Goal: Feedback & Contribution: Leave review/rating

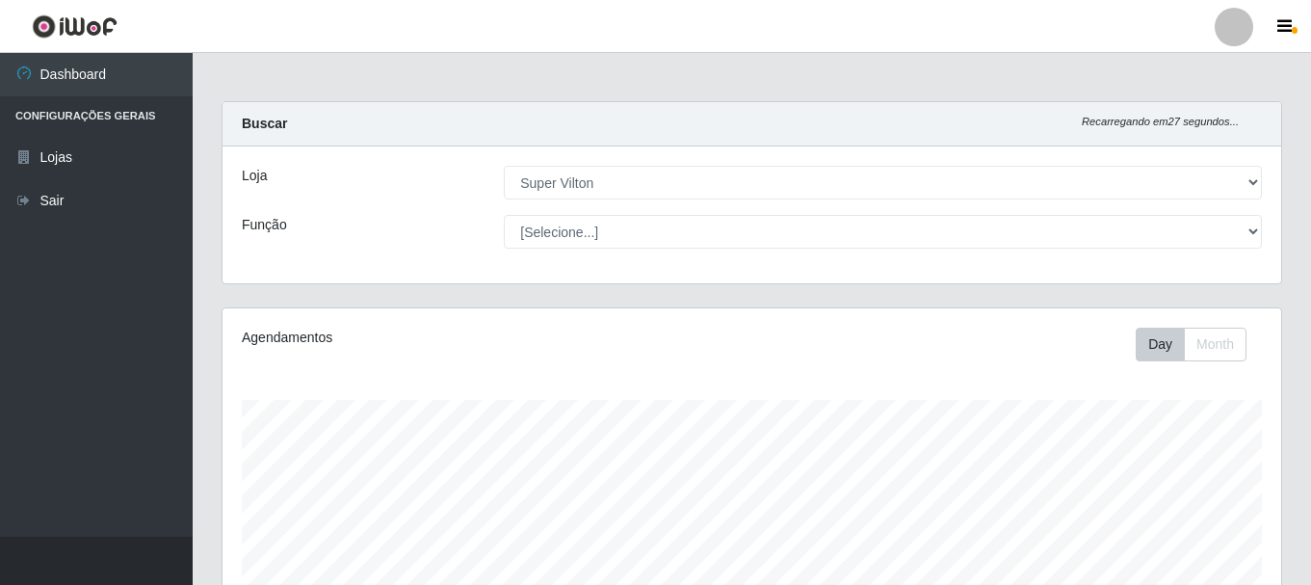
select select "379"
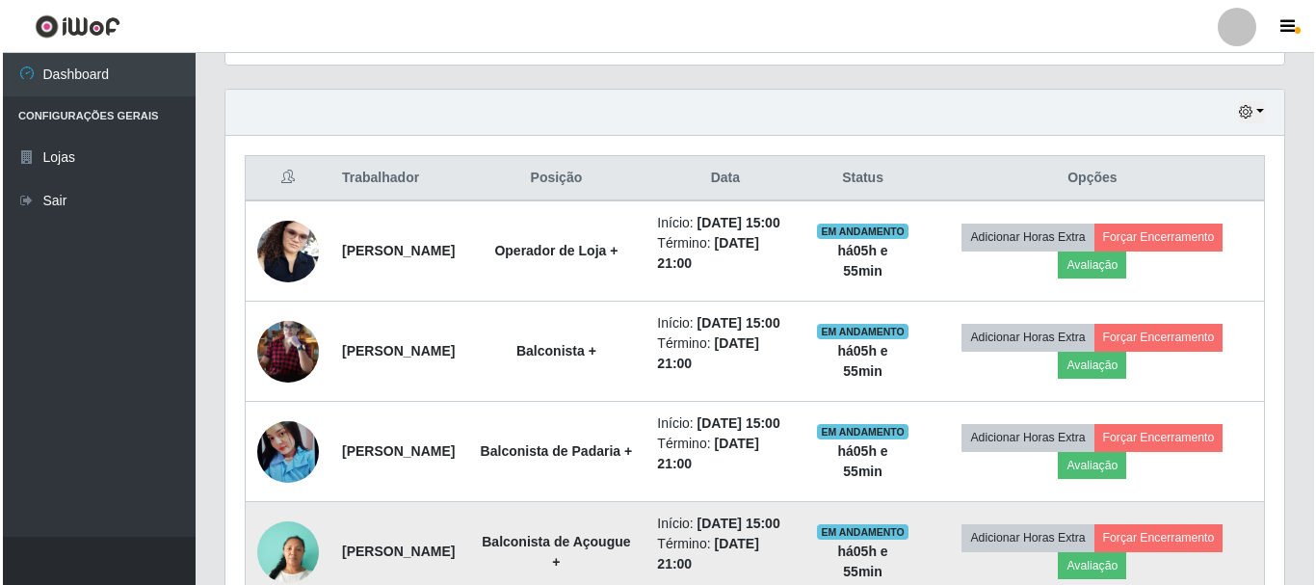
scroll to position [833, 0]
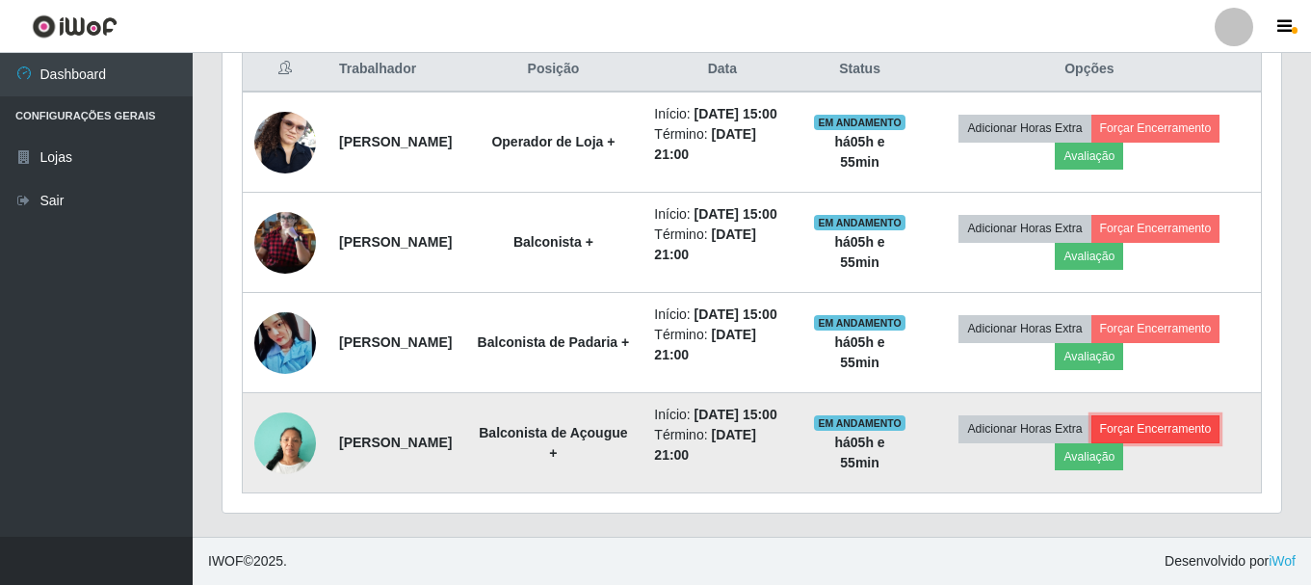
click at [1172, 419] on button "Forçar Encerramento" at bounding box center [1156, 428] width 129 height 27
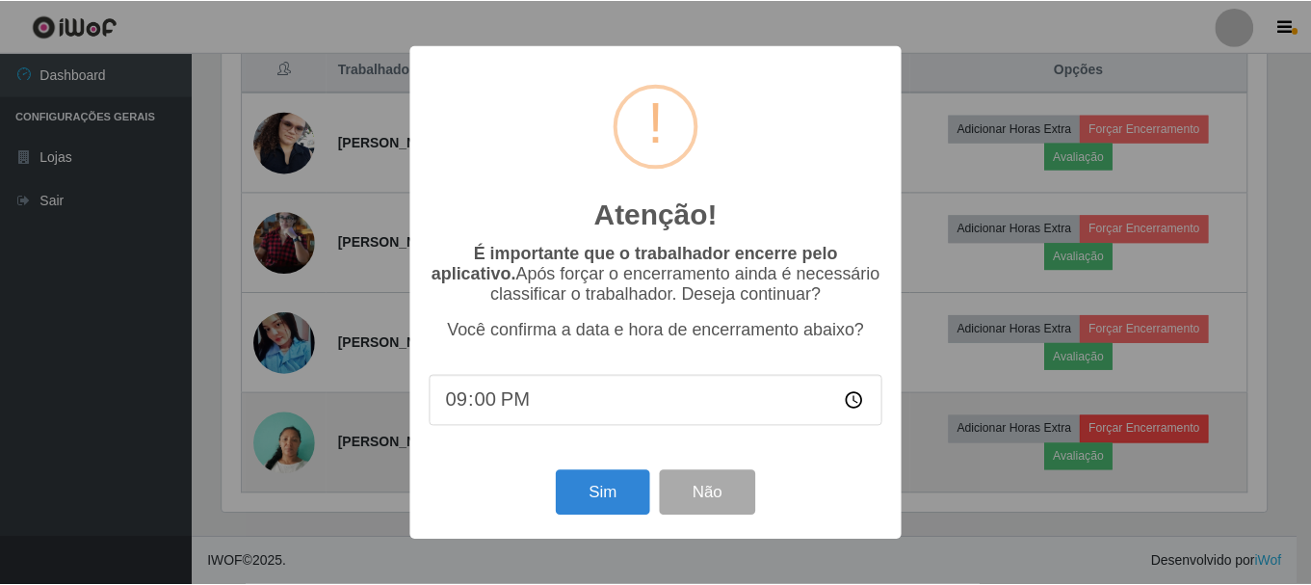
scroll to position [400, 1049]
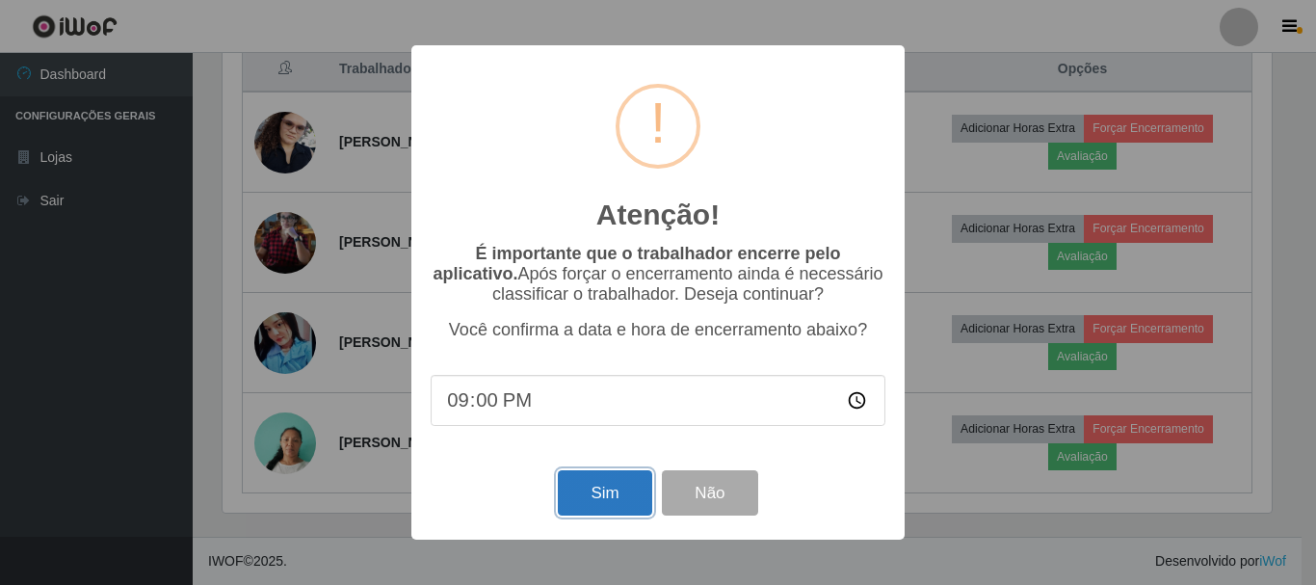
click at [598, 501] on button "Sim" at bounding box center [604, 492] width 93 height 45
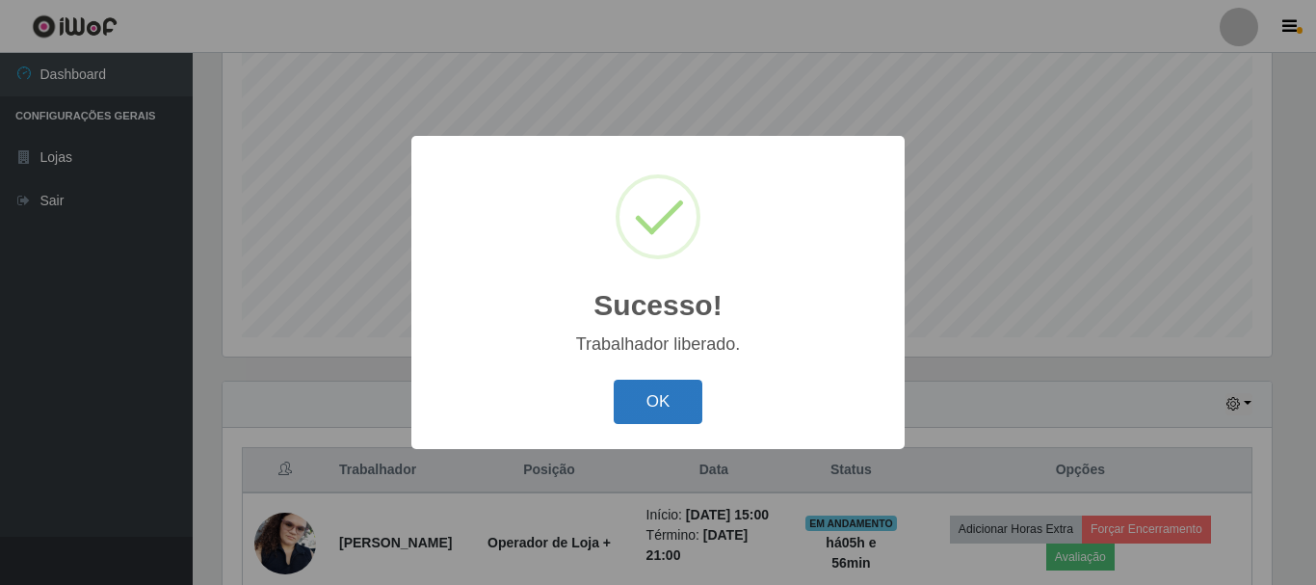
click at [654, 384] on button "OK" at bounding box center [659, 402] width 90 height 45
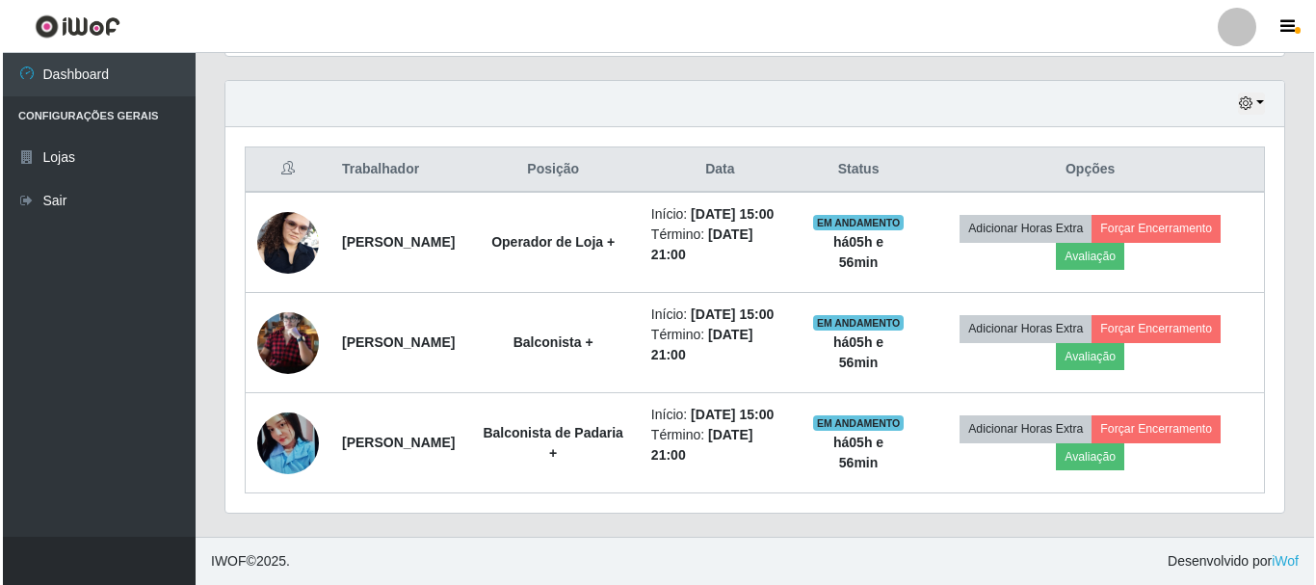
scroll to position [713, 0]
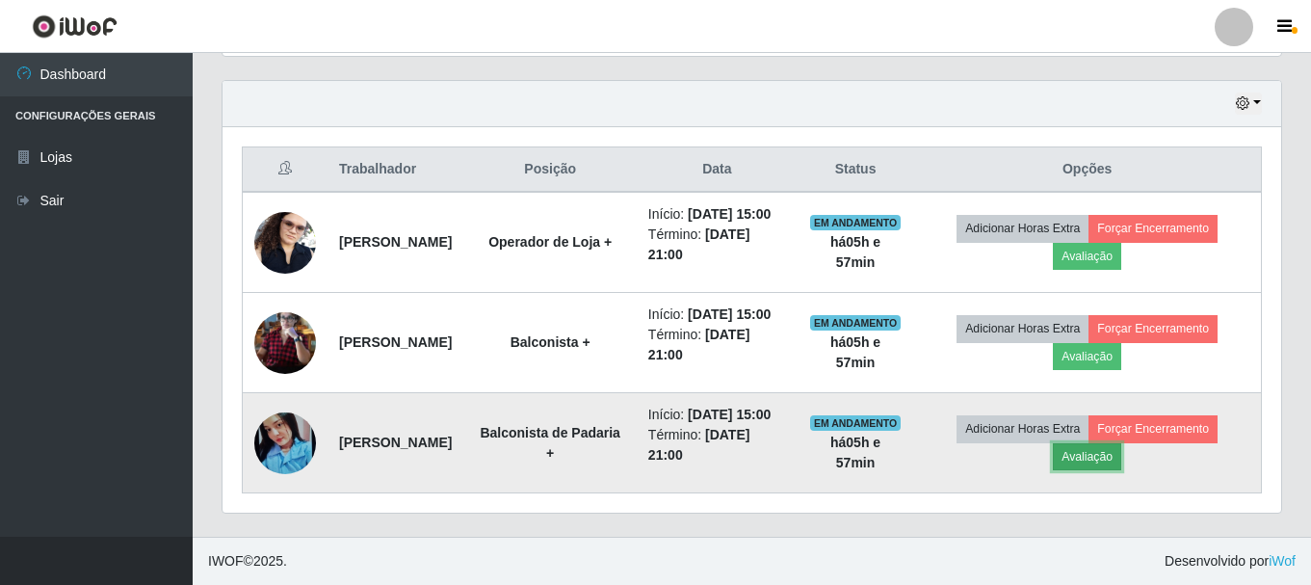
click at [1096, 443] on button "Avaliação" at bounding box center [1087, 456] width 68 height 27
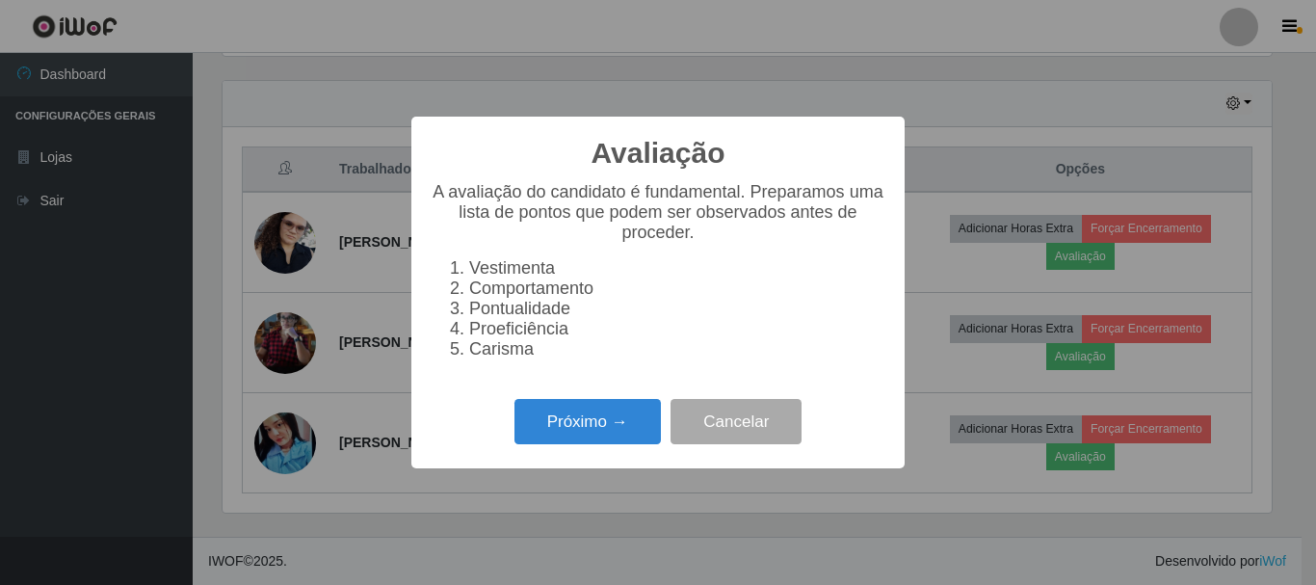
scroll to position [400, 1049]
click at [610, 421] on button "Próximo →" at bounding box center [588, 421] width 146 height 45
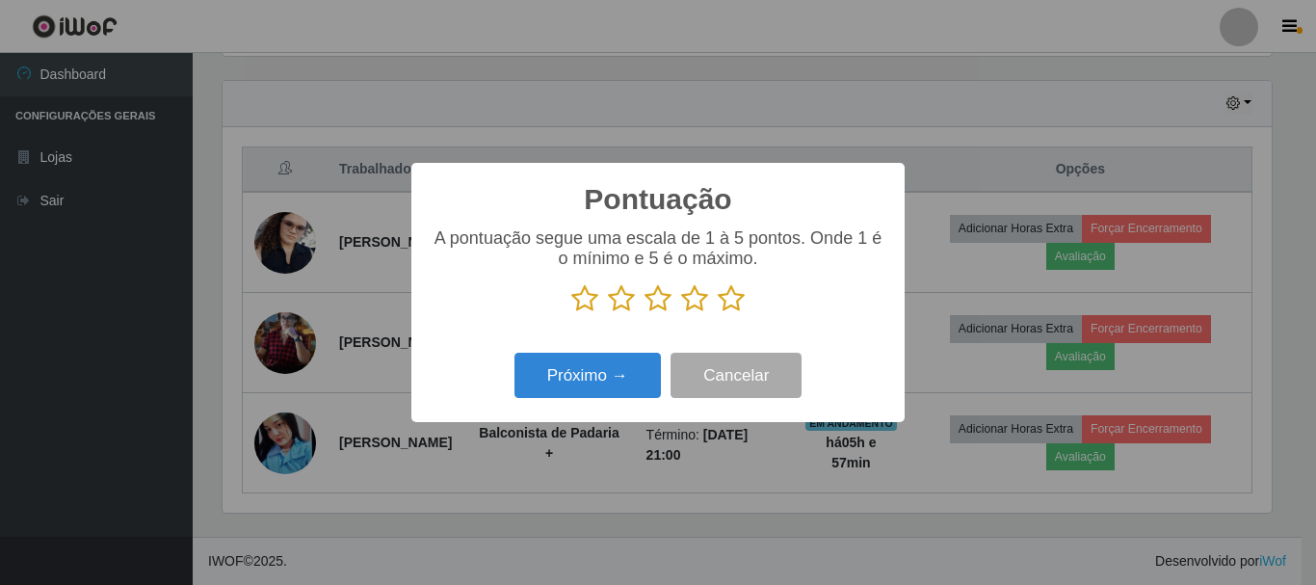
click at [732, 298] on icon at bounding box center [731, 298] width 27 height 29
click at [718, 313] on input "radio" at bounding box center [718, 313] width 0 height 0
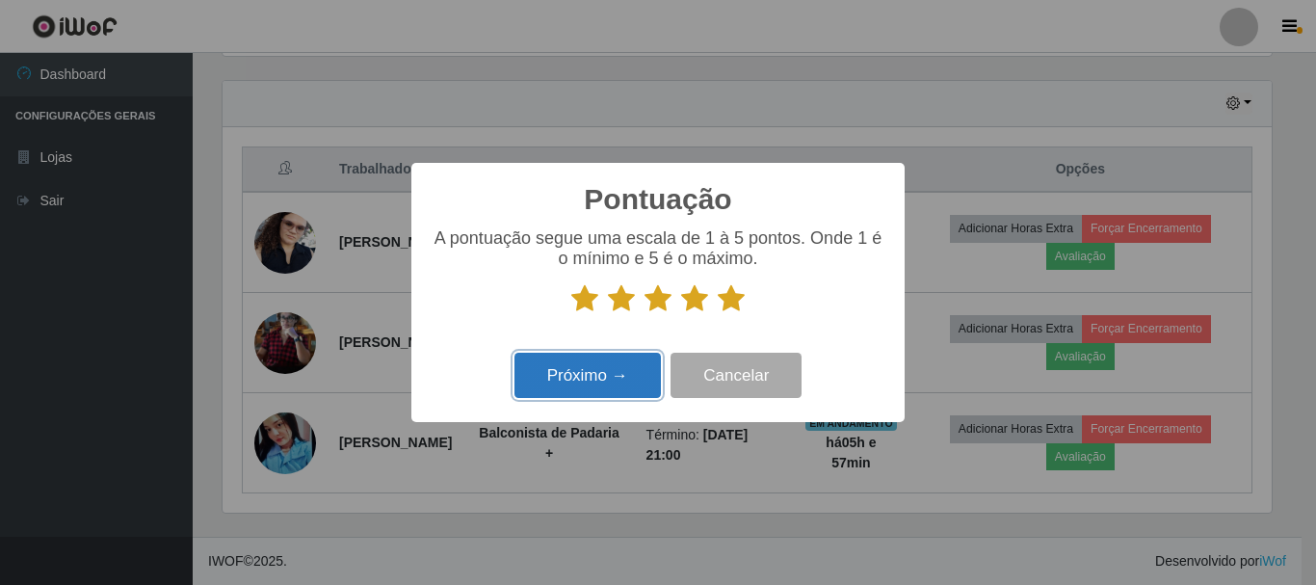
click at [633, 384] on button "Próximo →" at bounding box center [588, 375] width 146 height 45
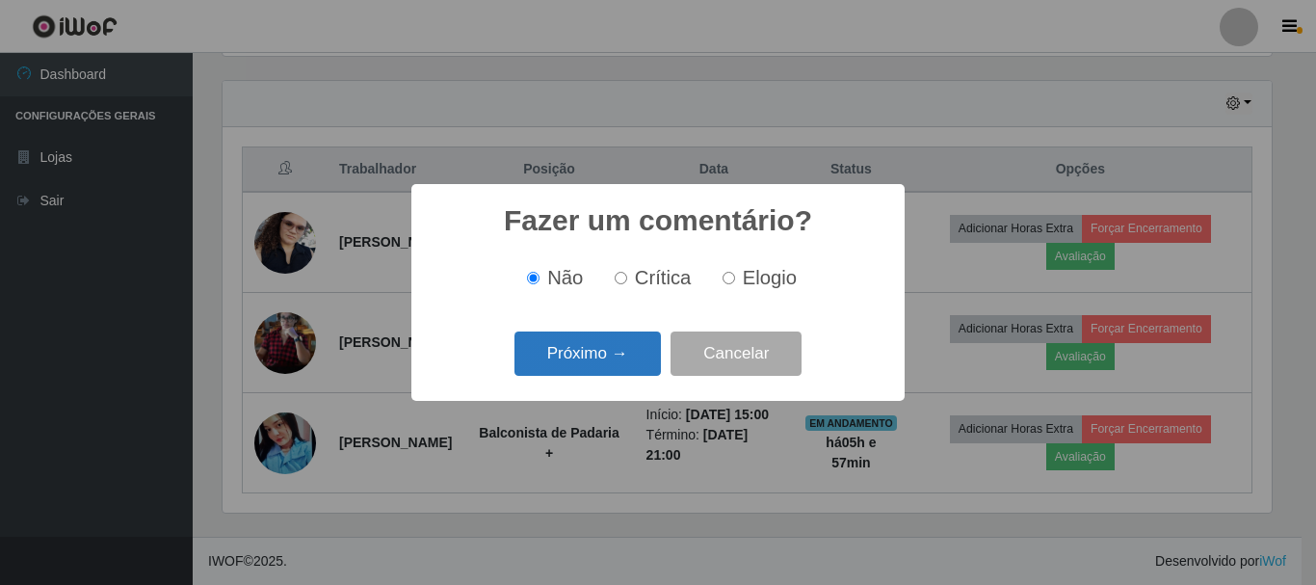
click at [597, 360] on button "Próximo →" at bounding box center [588, 353] width 146 height 45
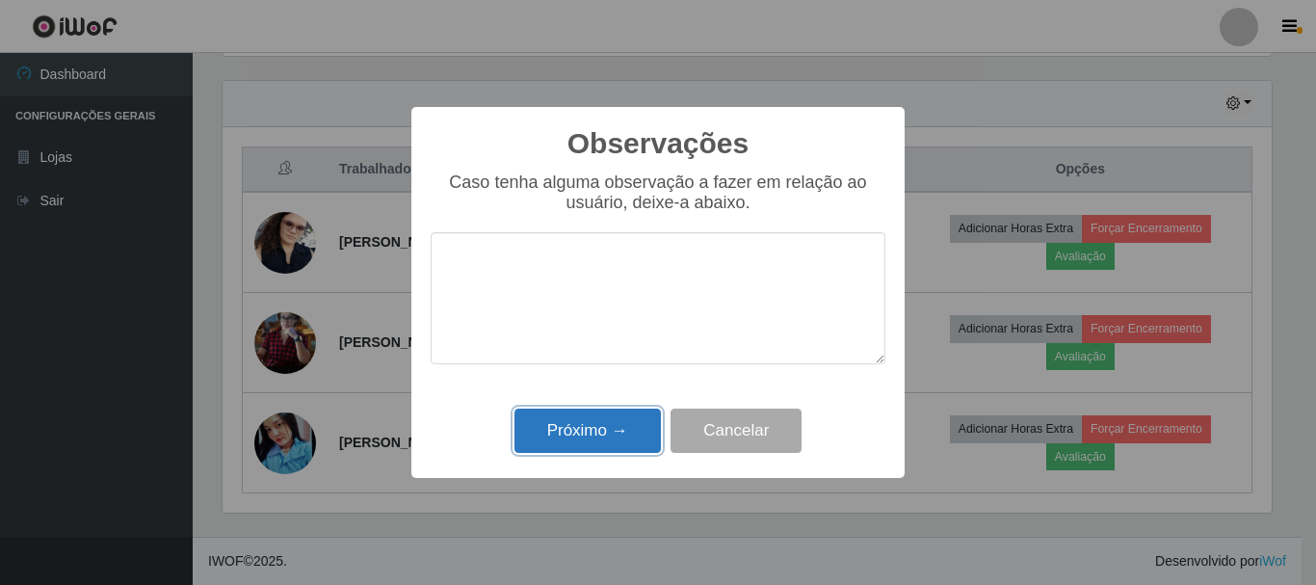
click at [627, 417] on button "Próximo →" at bounding box center [588, 431] width 146 height 45
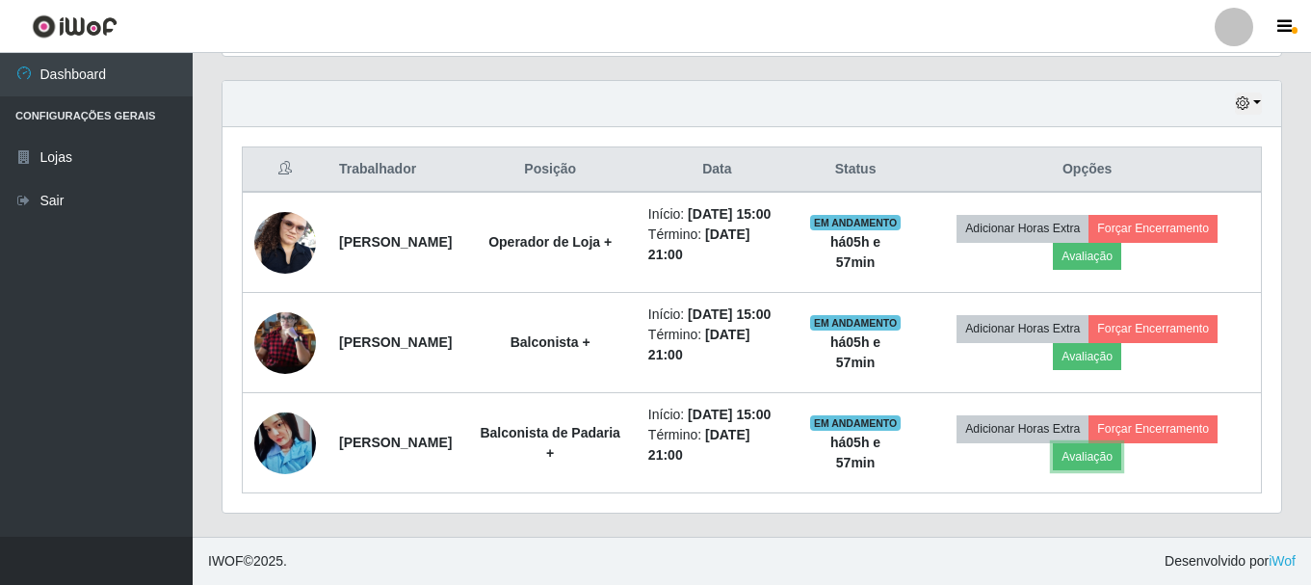
scroll to position [400, 1059]
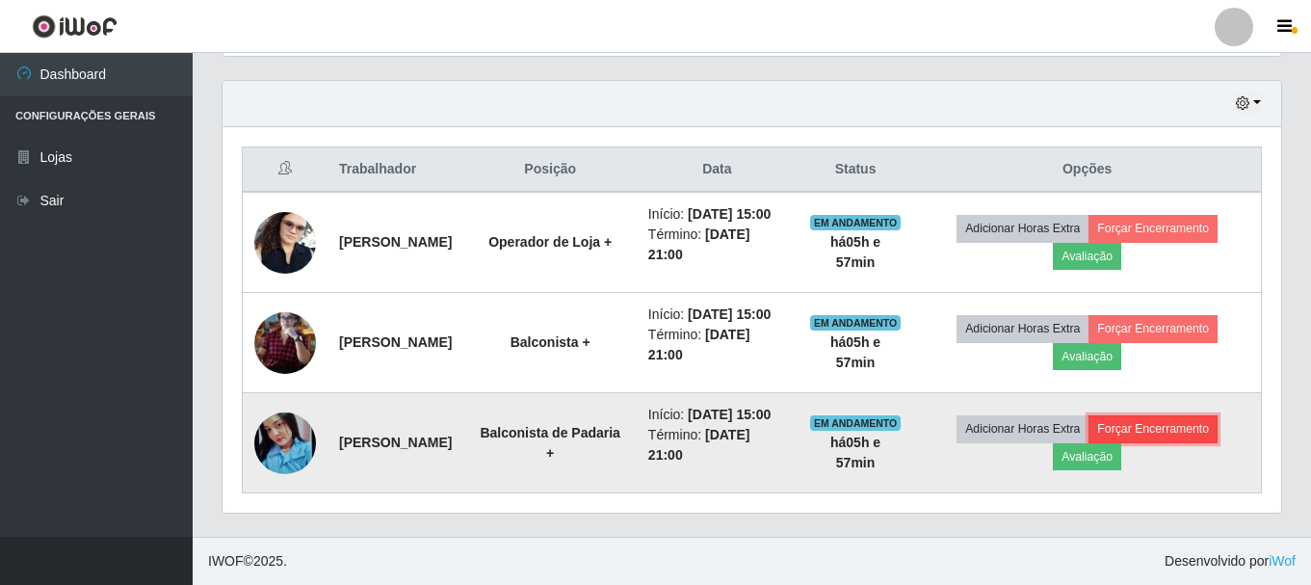
click at [1199, 415] on button "Forçar Encerramento" at bounding box center [1153, 428] width 129 height 27
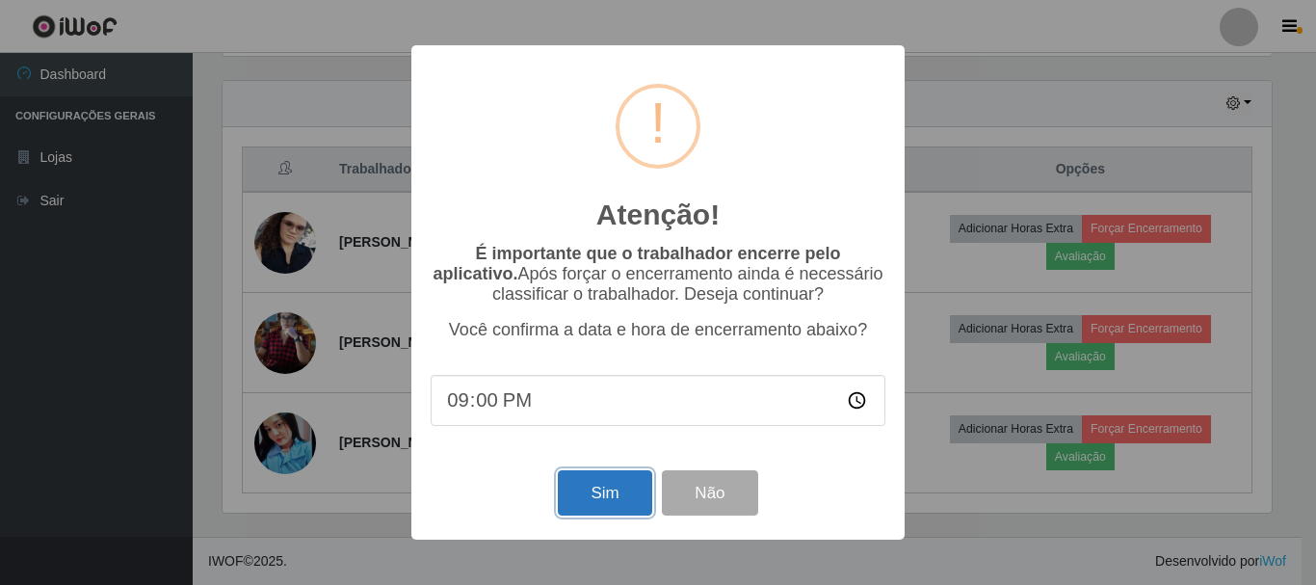
click at [618, 485] on button "Sim" at bounding box center [604, 492] width 93 height 45
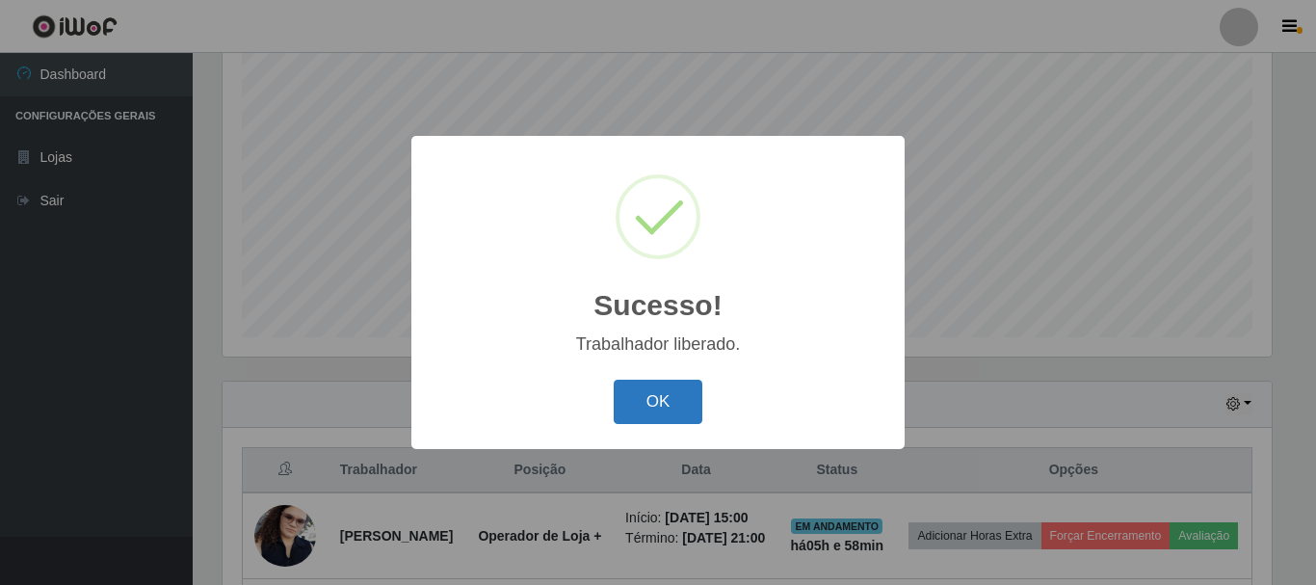
click at [660, 388] on button "OK" at bounding box center [659, 402] width 90 height 45
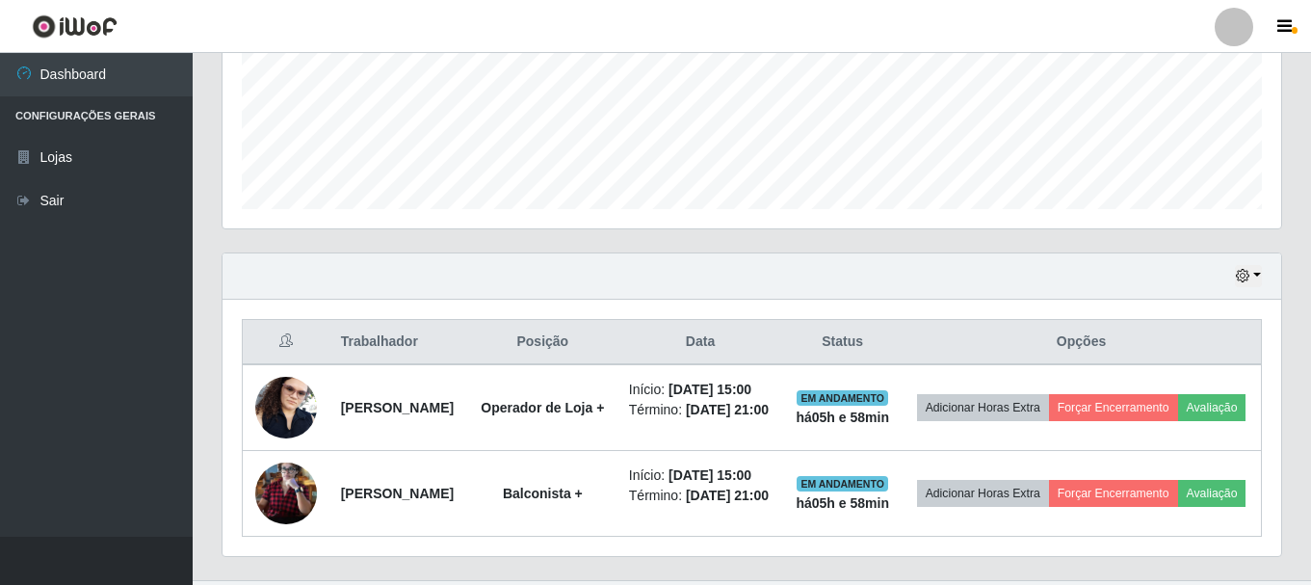
scroll to position [593, 0]
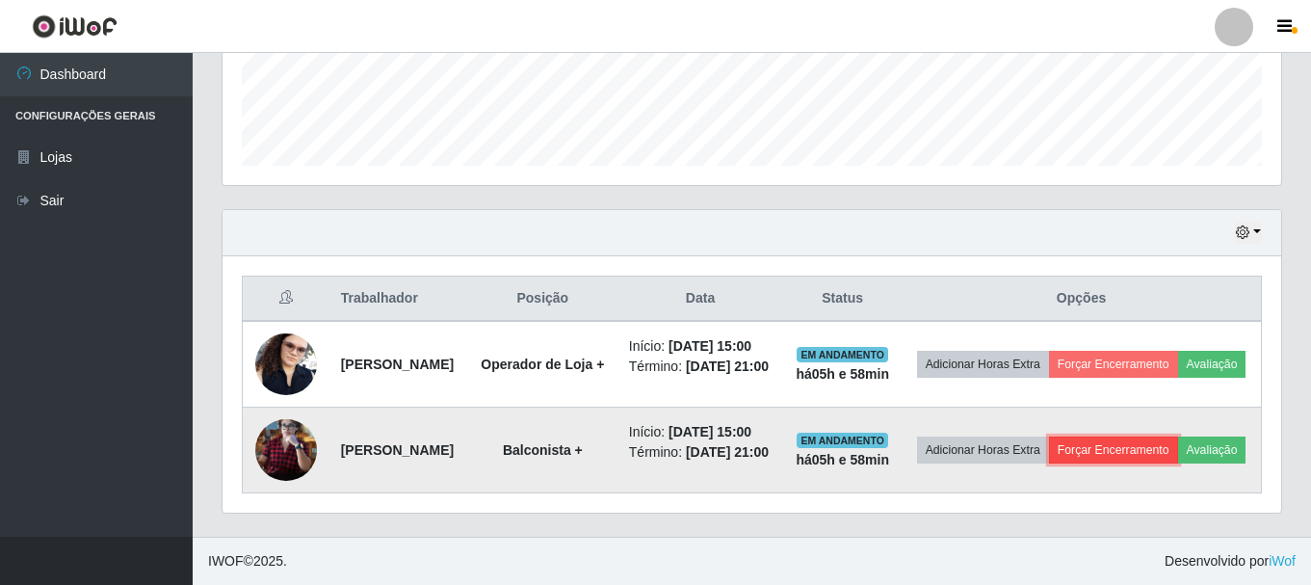
click at [1155, 436] on button "Forçar Encerramento" at bounding box center [1113, 449] width 129 height 27
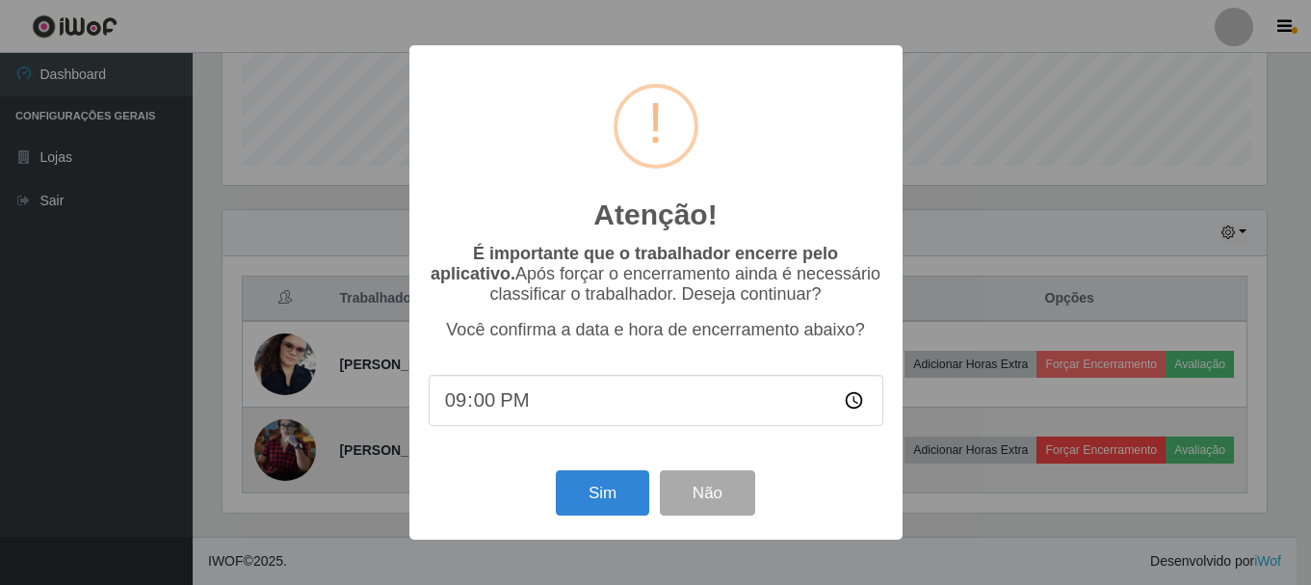
scroll to position [400, 1049]
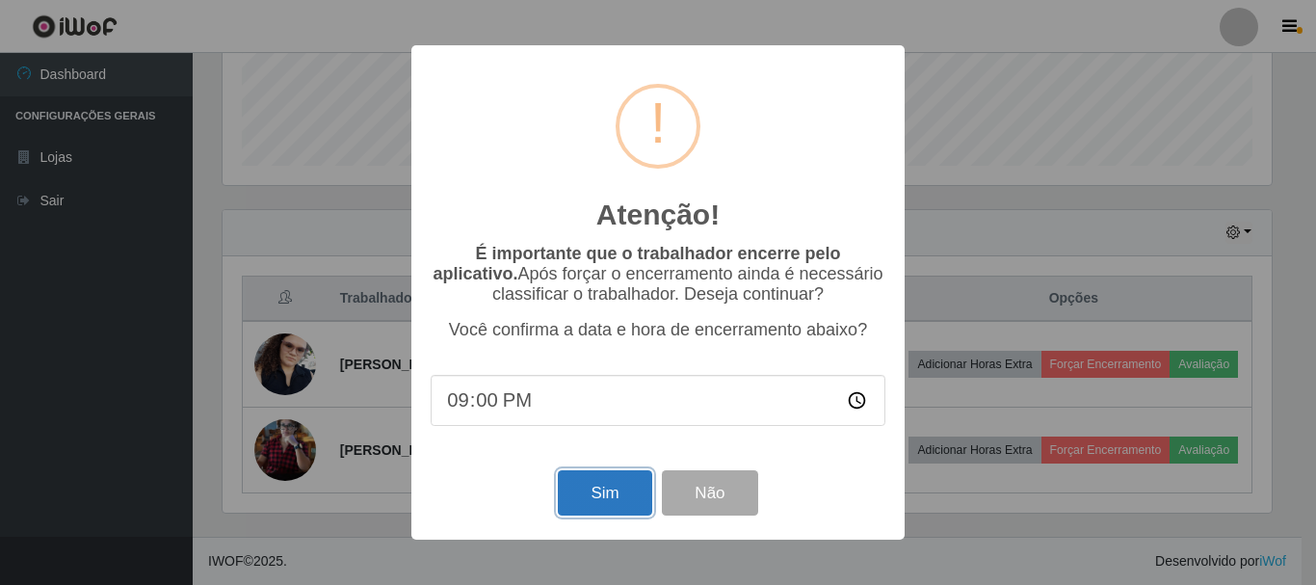
click at [622, 502] on button "Sim" at bounding box center [604, 492] width 93 height 45
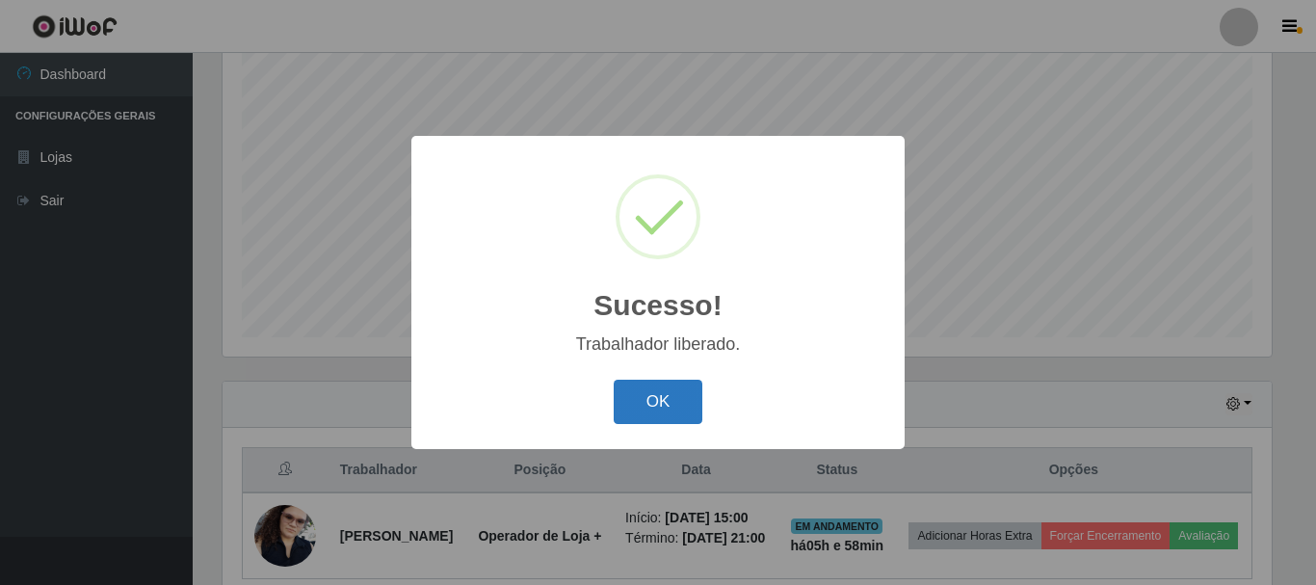
click at [655, 394] on button "OK" at bounding box center [659, 402] width 90 height 45
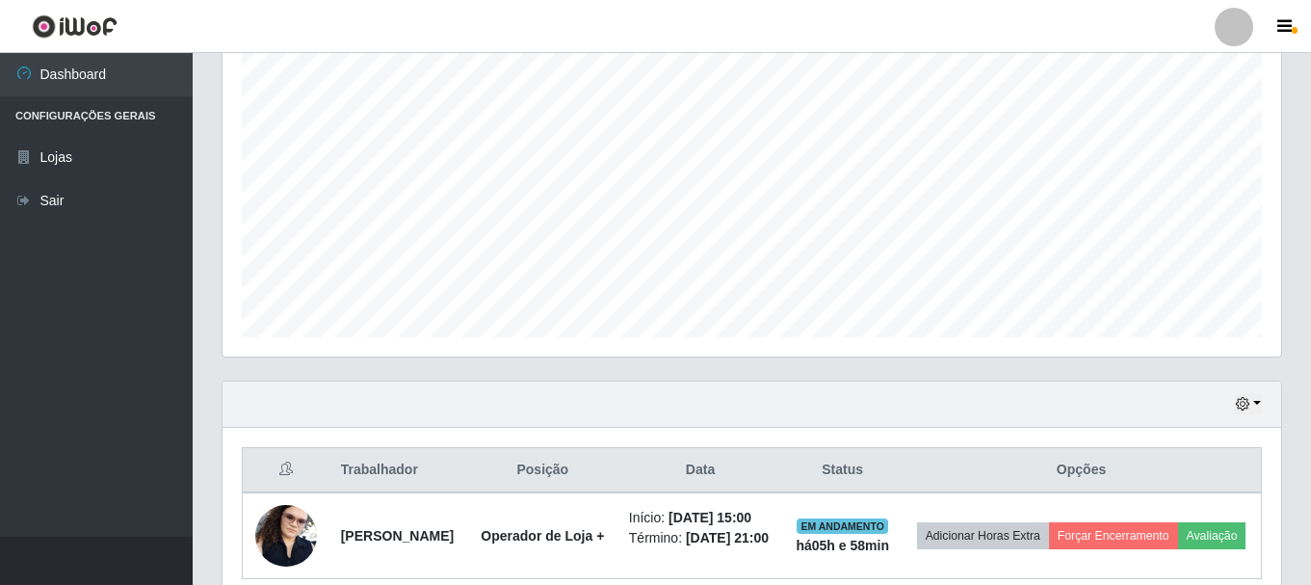
scroll to position [452, 0]
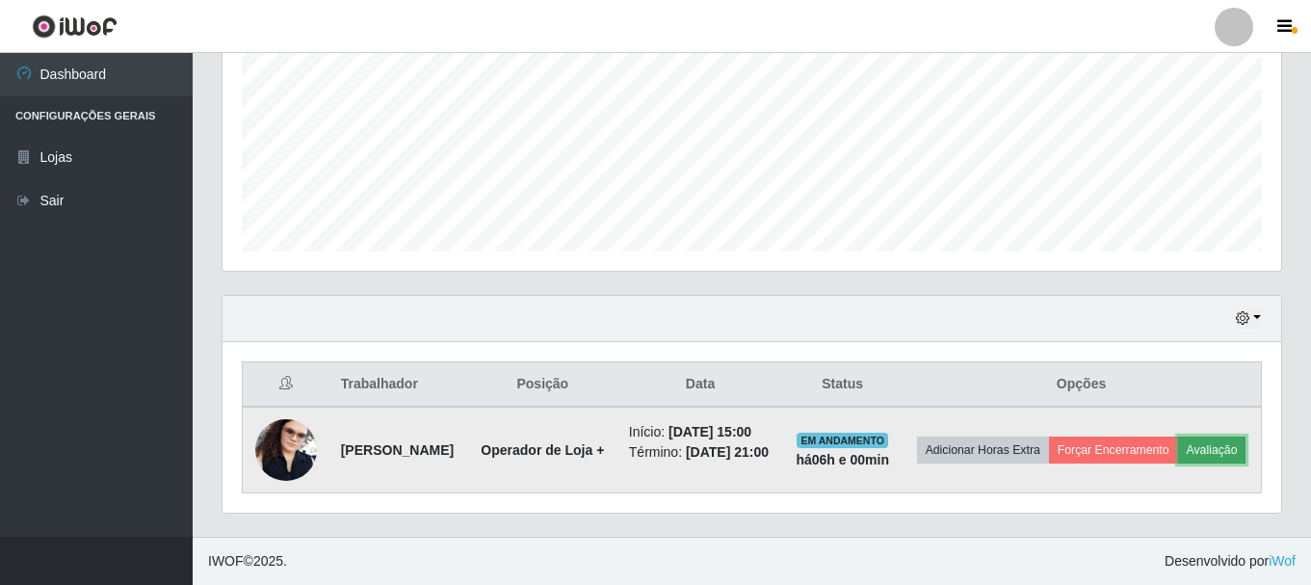
click at [1178, 457] on button "Avaliação" at bounding box center [1212, 449] width 68 height 27
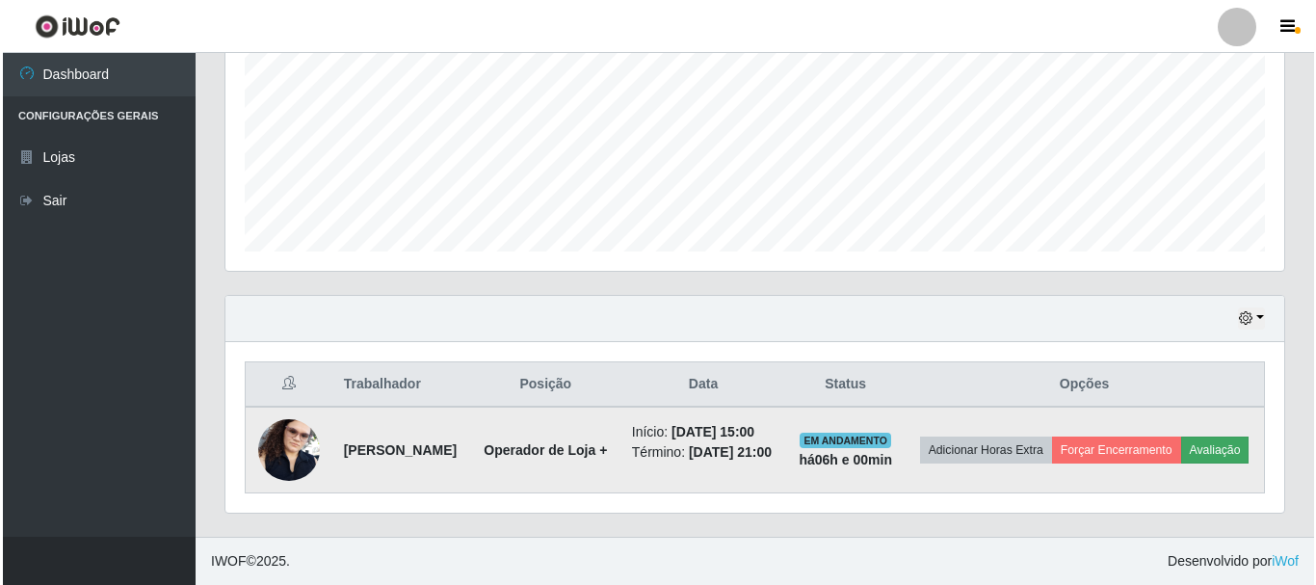
scroll to position [400, 1049]
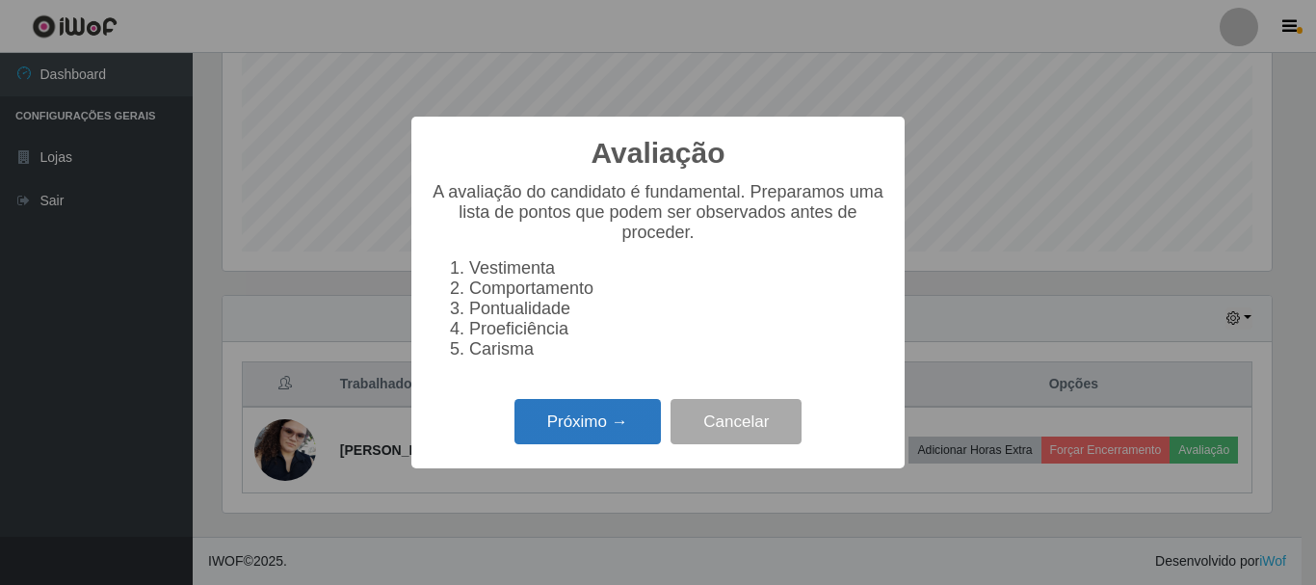
click at [642, 426] on button "Próximo →" at bounding box center [588, 421] width 146 height 45
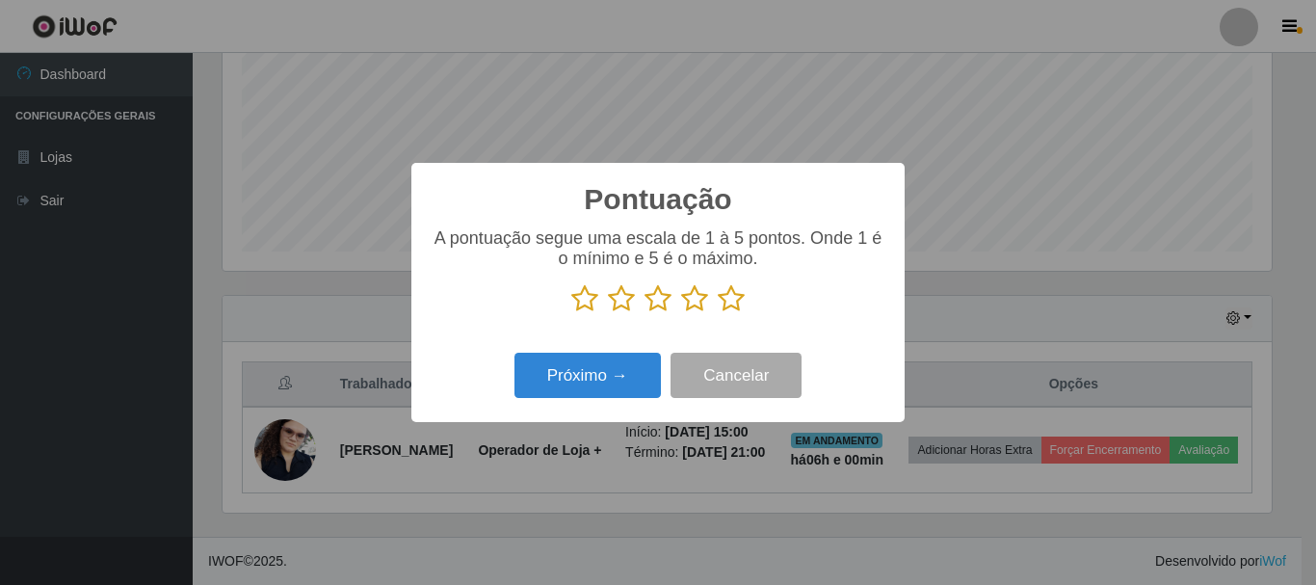
scroll to position [963176, 962527]
click at [734, 311] on icon at bounding box center [731, 298] width 27 height 29
click at [718, 313] on input "radio" at bounding box center [718, 313] width 0 height 0
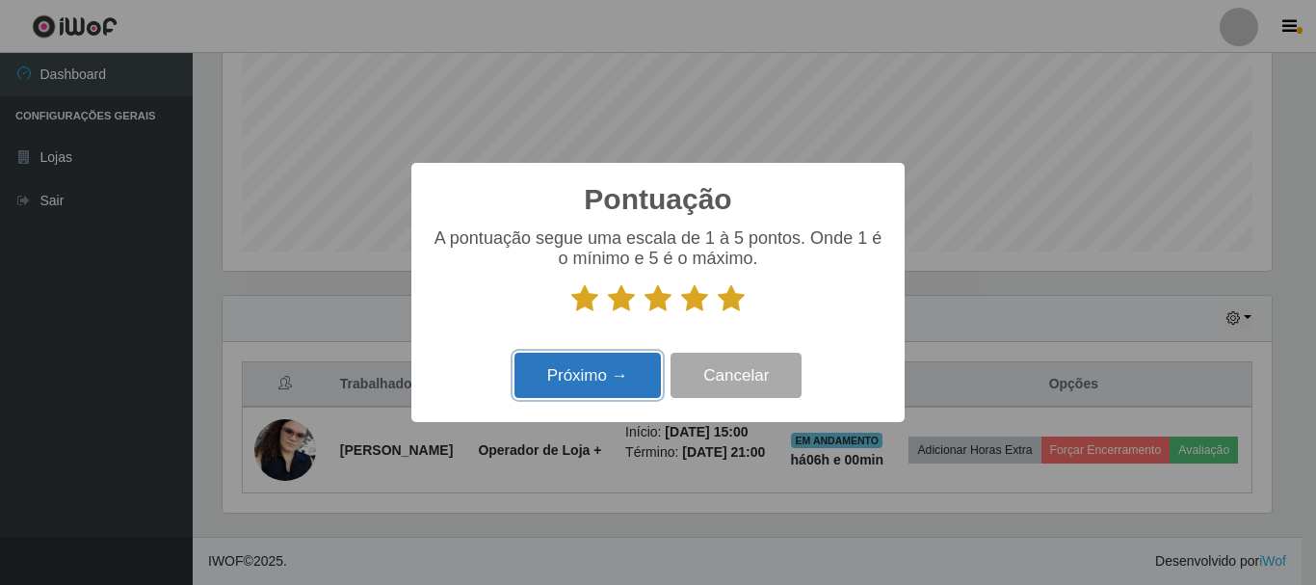
click at [625, 388] on button "Próximo →" at bounding box center [588, 375] width 146 height 45
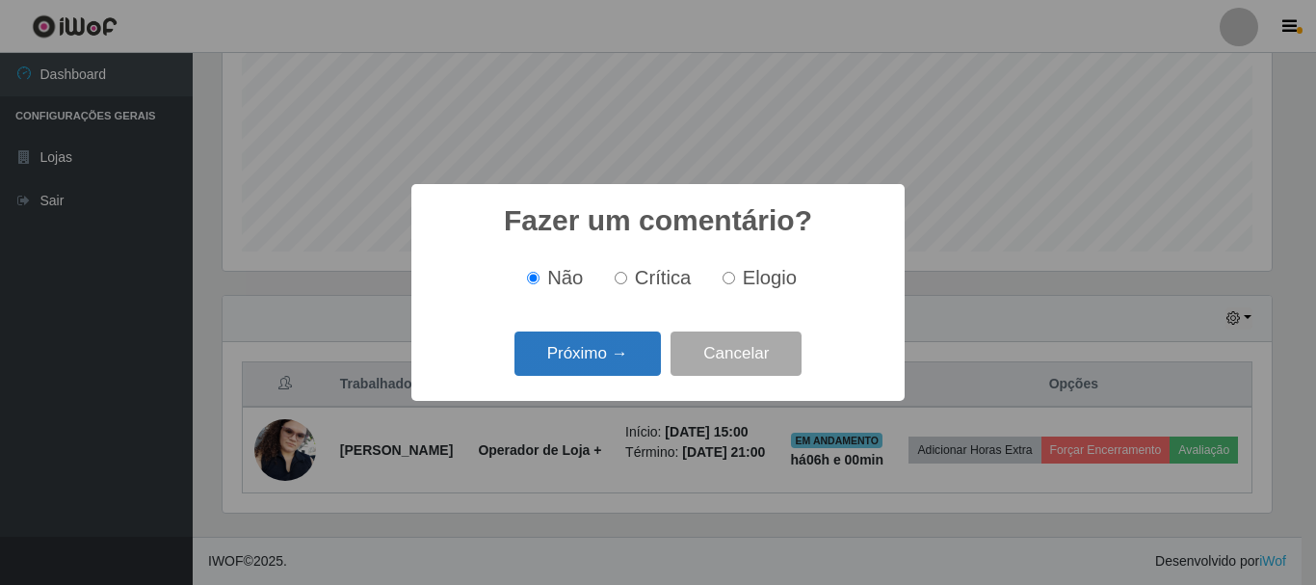
click at [581, 365] on button "Próximo →" at bounding box center [588, 353] width 146 height 45
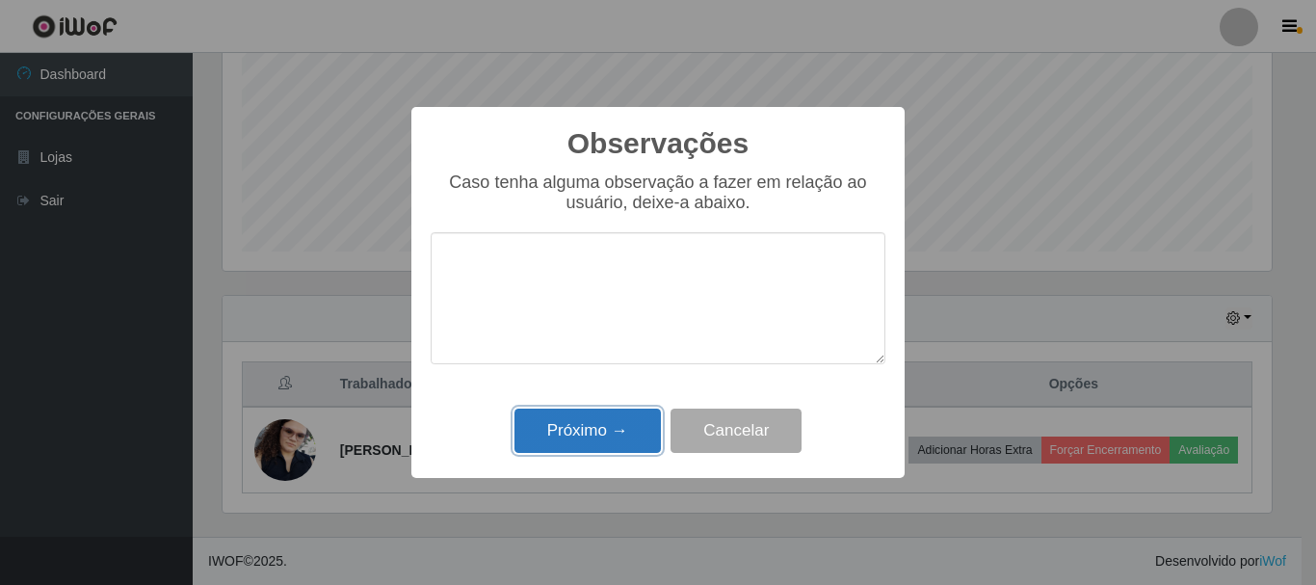
click at [613, 426] on button "Próximo →" at bounding box center [588, 431] width 146 height 45
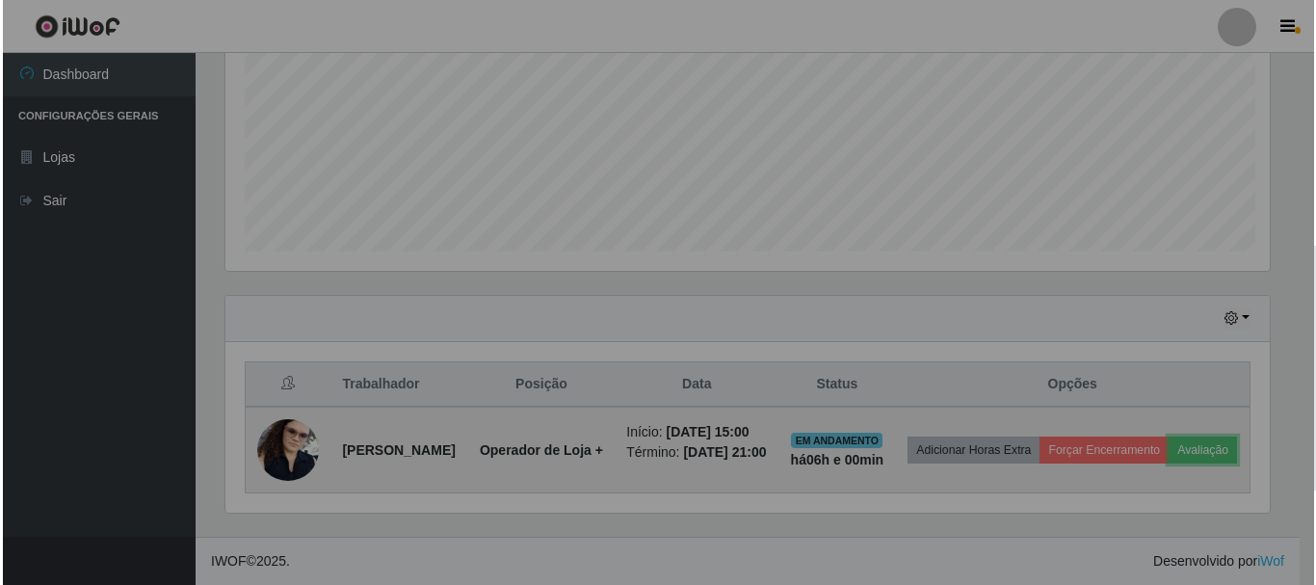
scroll to position [400, 1059]
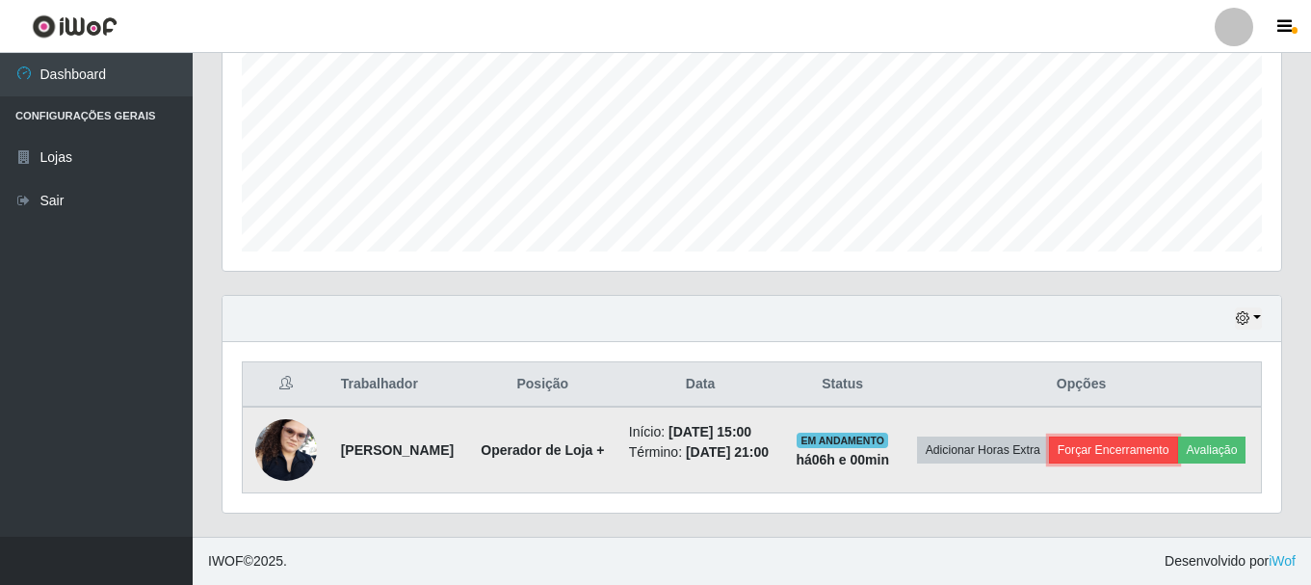
click at [1165, 436] on button "Forçar Encerramento" at bounding box center [1113, 449] width 129 height 27
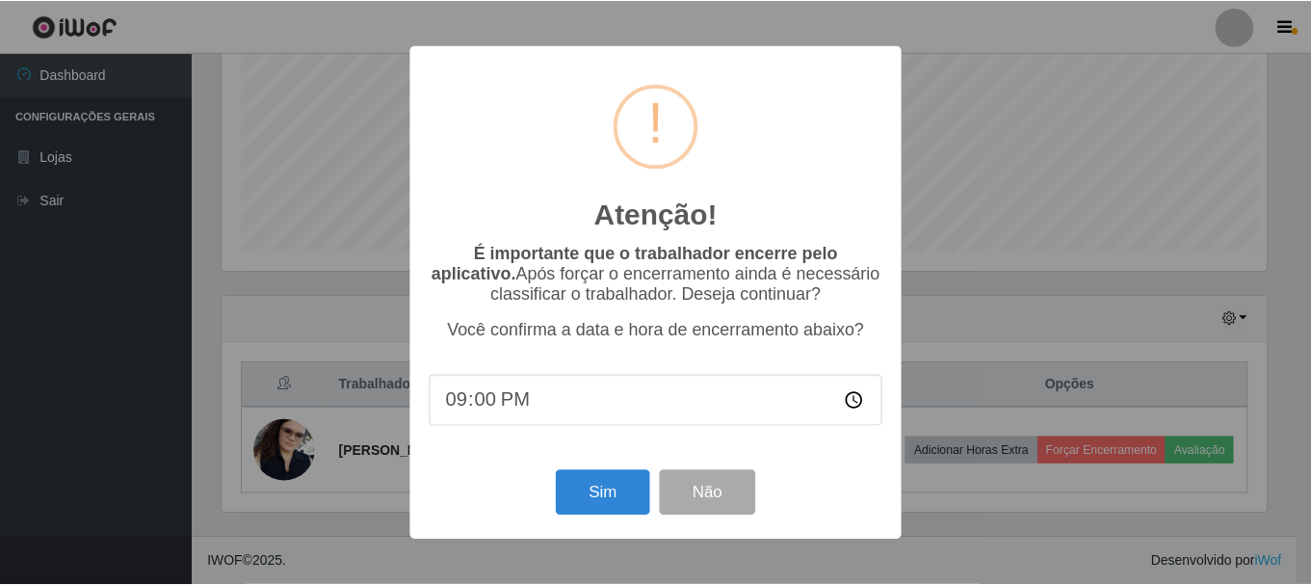
scroll to position [400, 1049]
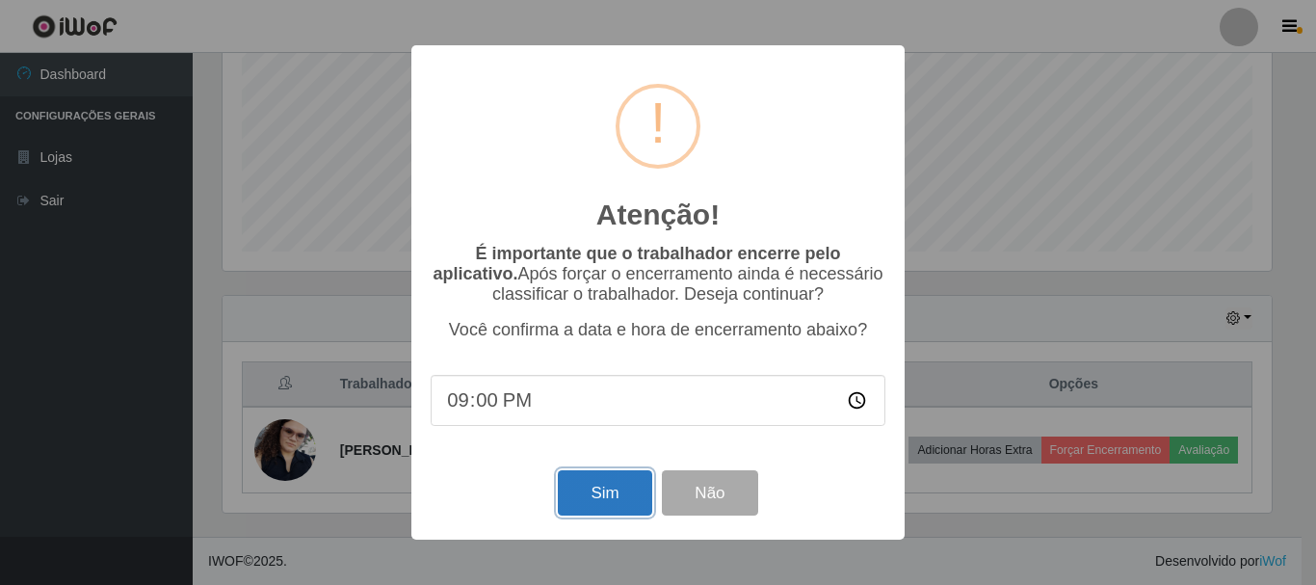
click at [609, 499] on button "Sim" at bounding box center [604, 492] width 93 height 45
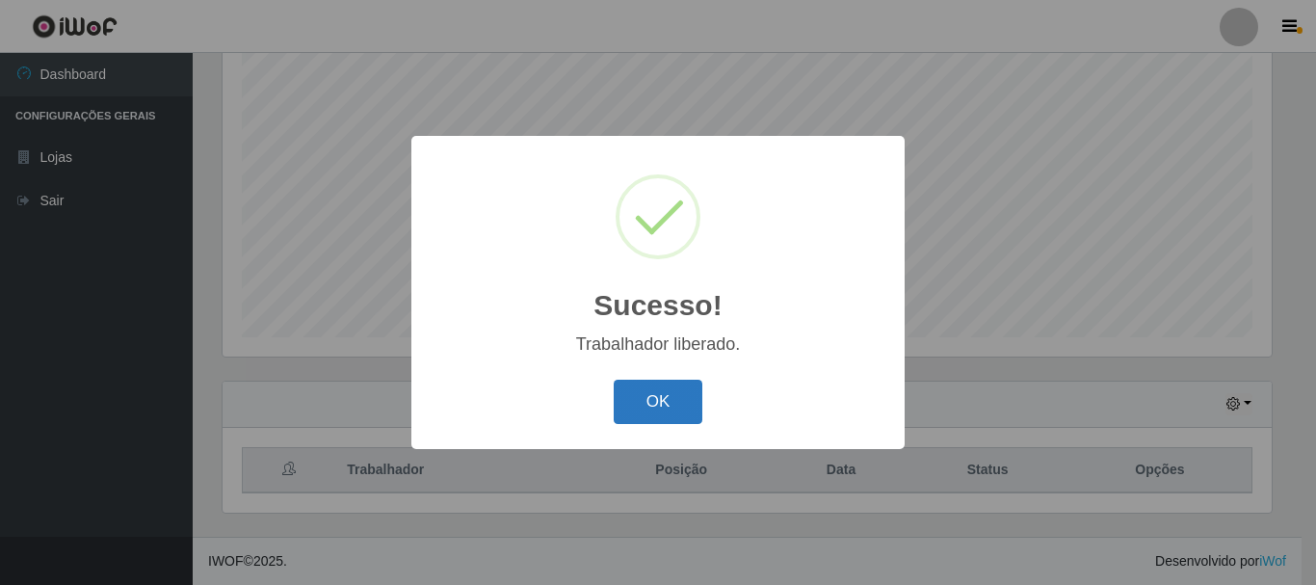
click at [632, 400] on button "OK" at bounding box center [659, 402] width 90 height 45
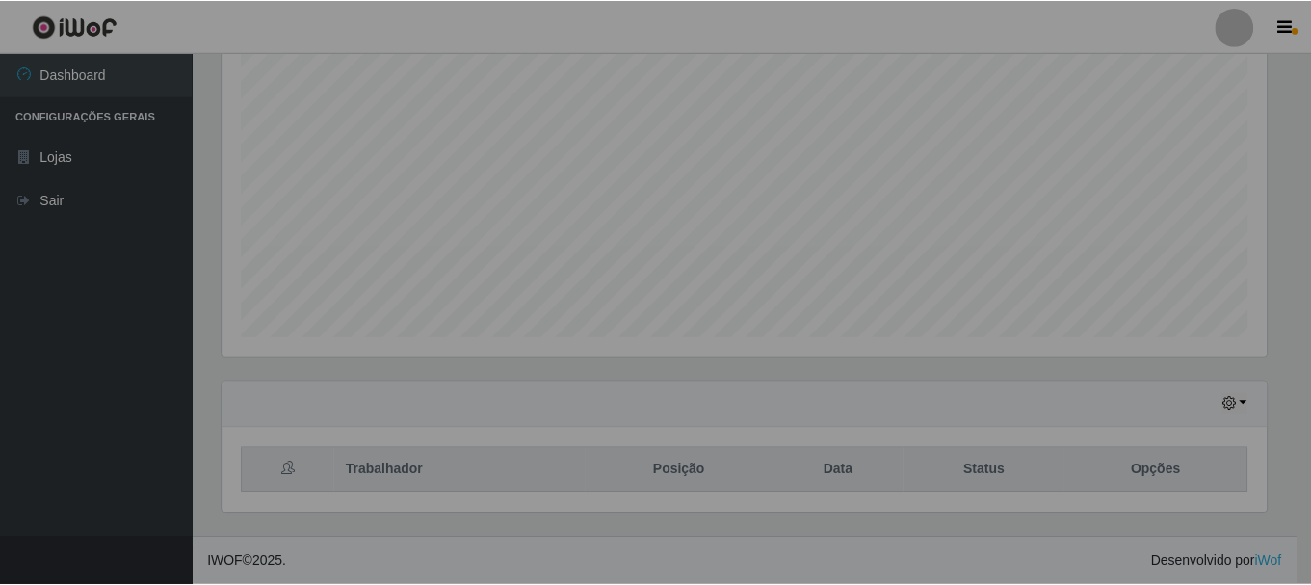
scroll to position [400, 1059]
